Goal: Information Seeking & Learning: Learn about a topic

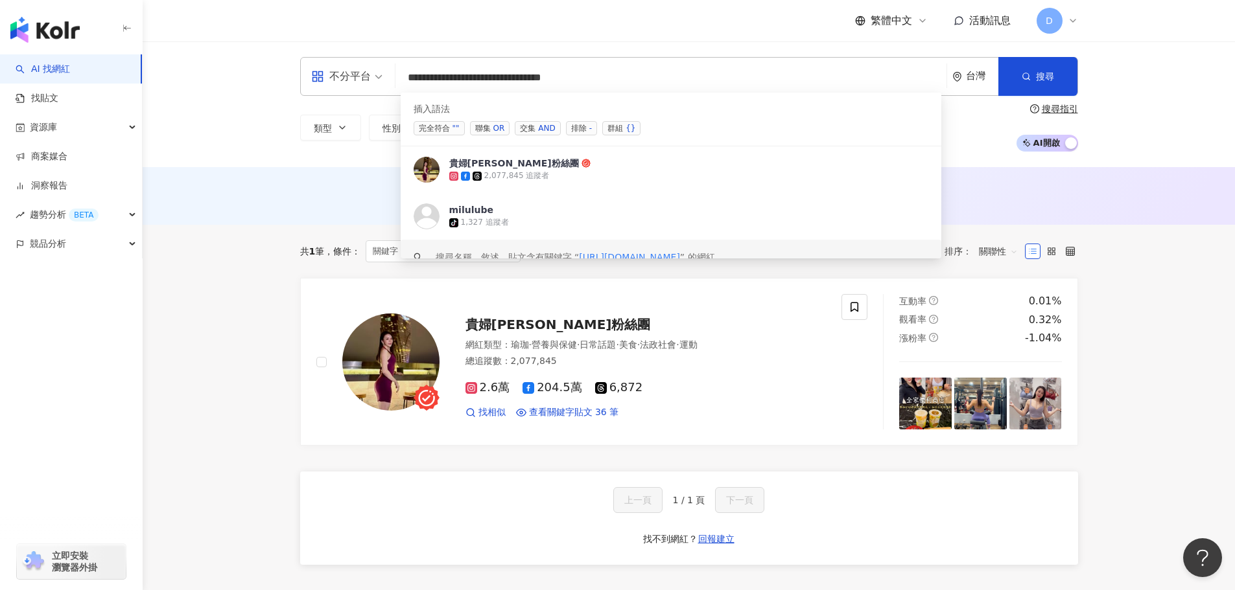
click at [74, 35] on img "button" at bounding box center [44, 30] width 69 height 26
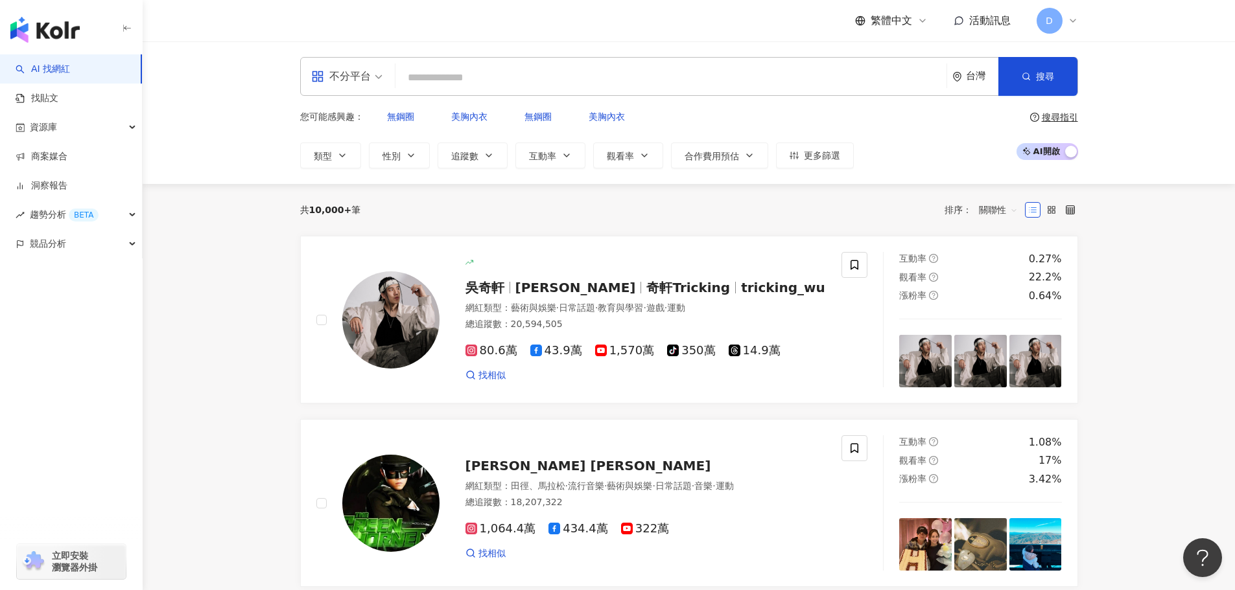
click at [581, 76] on input "search" at bounding box center [670, 77] width 540 height 25
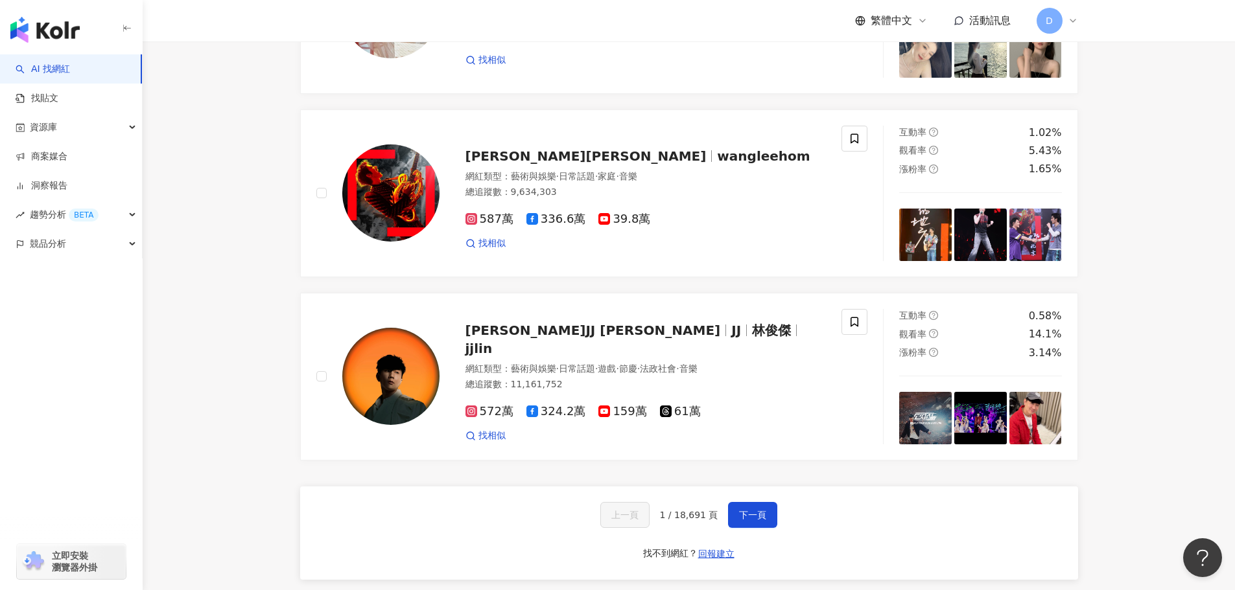
scroll to position [1944, 0]
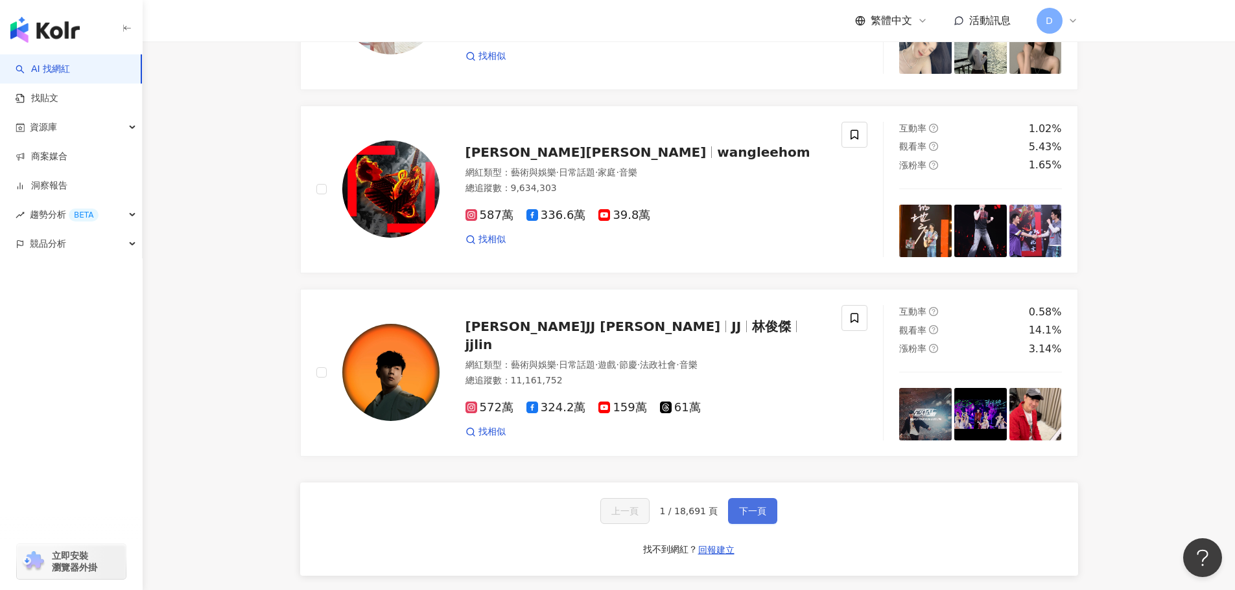
click at [752, 510] on span "下一頁" at bounding box center [752, 511] width 27 height 10
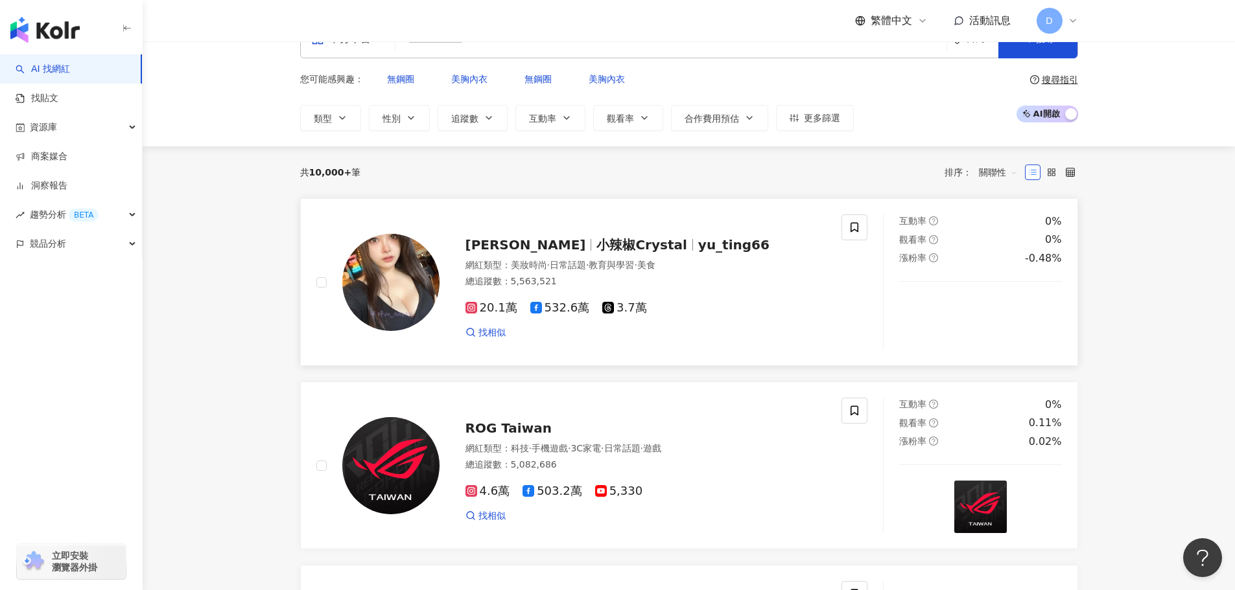
scroll to position [0, 0]
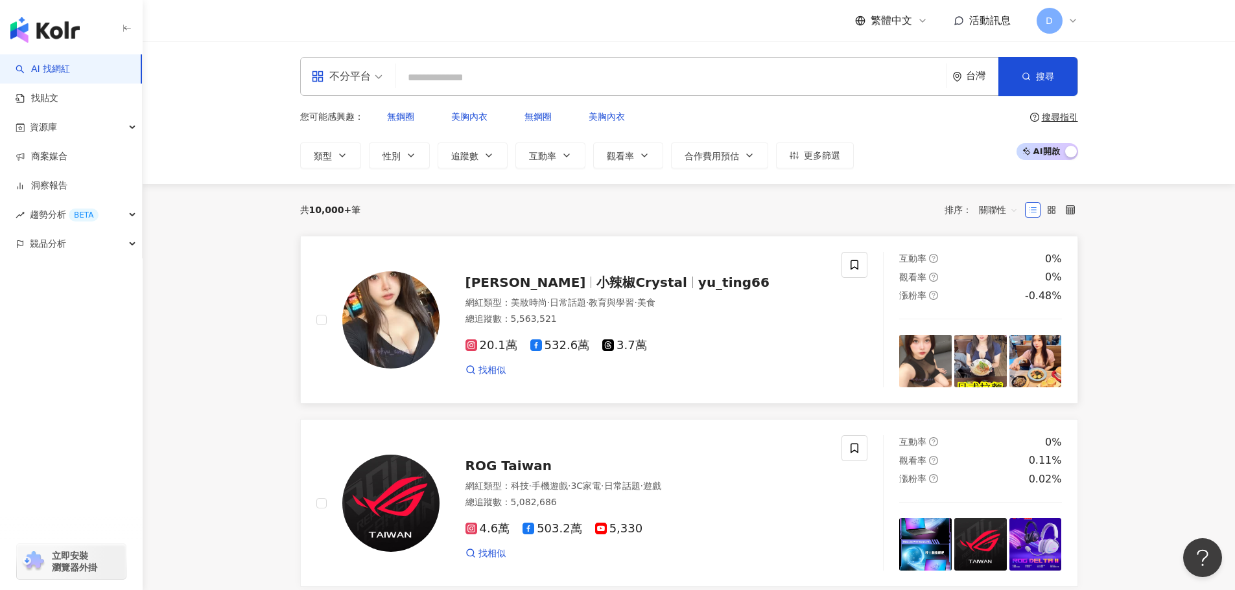
click at [567, 297] on span "日常話題" at bounding box center [568, 302] width 36 height 10
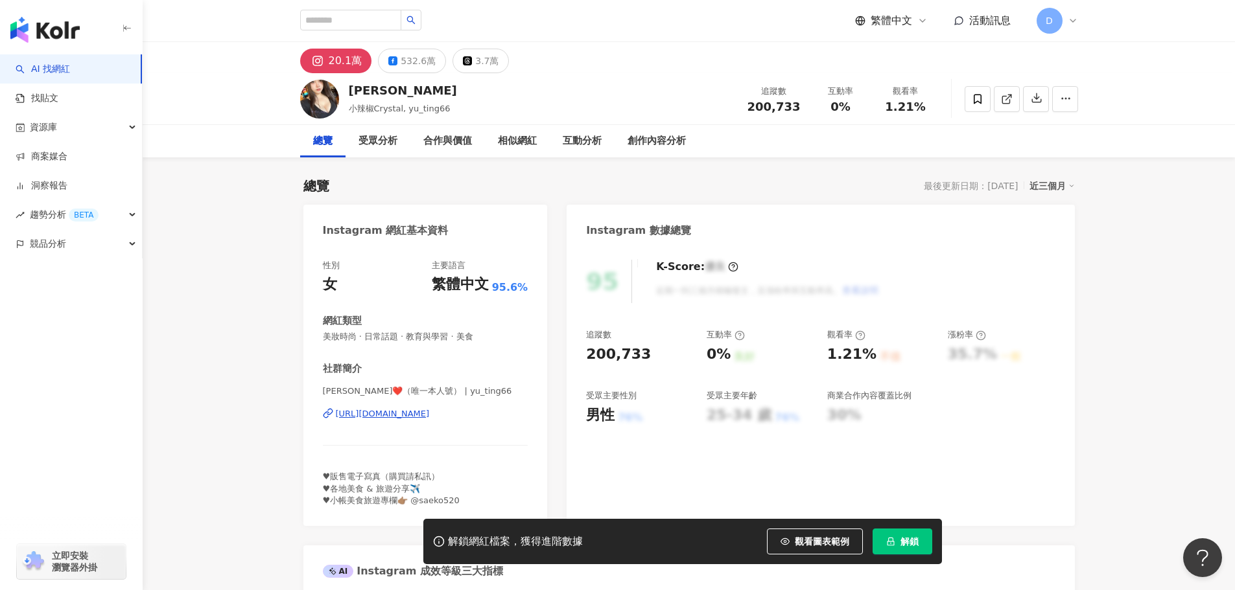
click at [410, 417] on div "https://www.instagram.com/yu_ting66/" at bounding box center [383, 414] width 94 height 12
click at [343, 21] on input "search" at bounding box center [350, 20] width 101 height 21
